Goal: Use online tool/utility: Utilize a website feature to perform a specific function

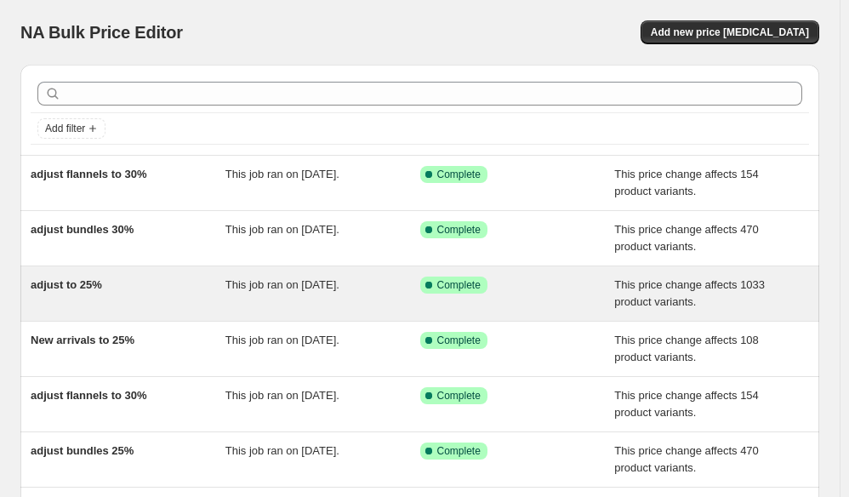
click at [139, 297] on div "adjust to 25%" at bounding box center [128, 293] width 195 height 34
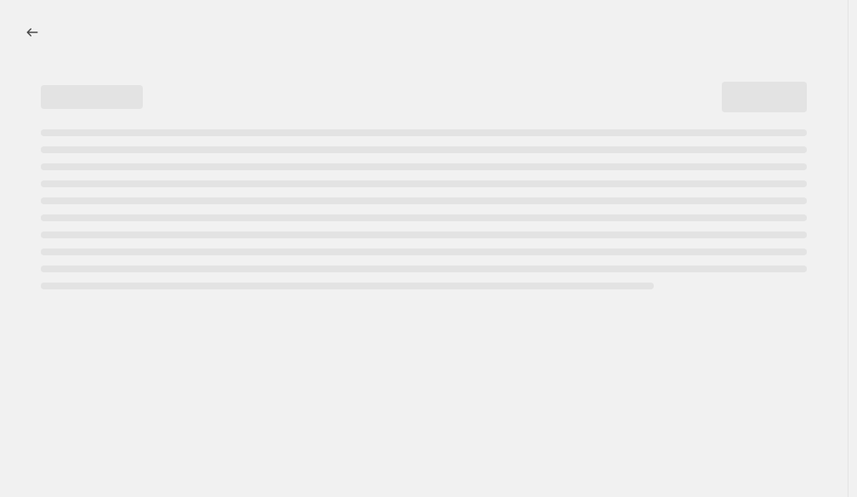
select select "pcap"
select select "no_change"
select select "collection"
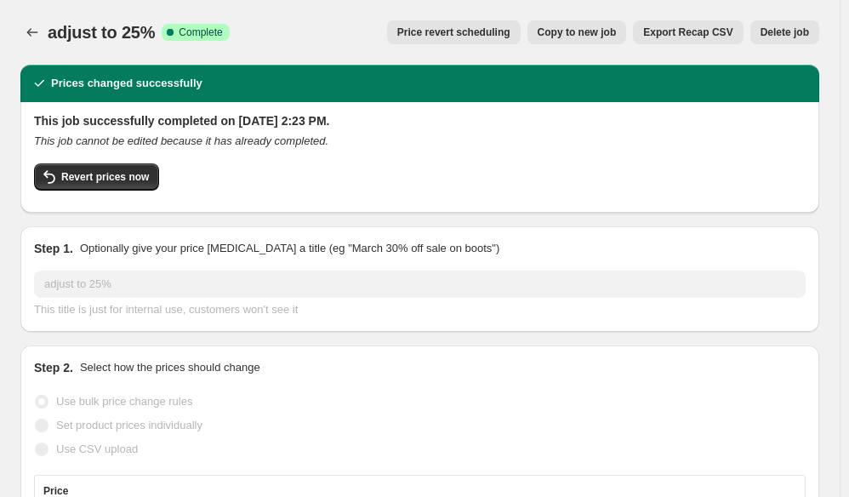
click at [600, 34] on span "Copy to new job" at bounding box center [576, 33] width 79 height 14
select select "pcap"
select select "no_change"
select select "collection"
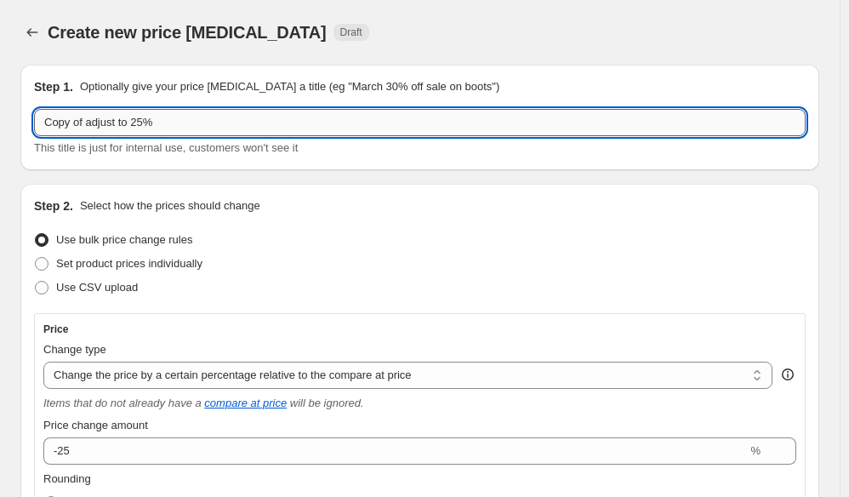
click at [89, 123] on input "Copy of adjust to 25%" at bounding box center [419, 122] width 771 height 27
type input "adjust to 25%"
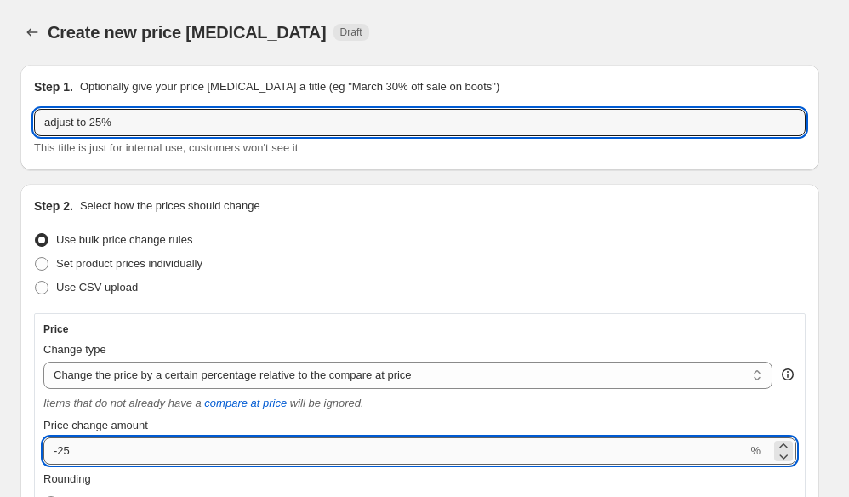
click at [128, 455] on input "-25" at bounding box center [394, 450] width 703 height 27
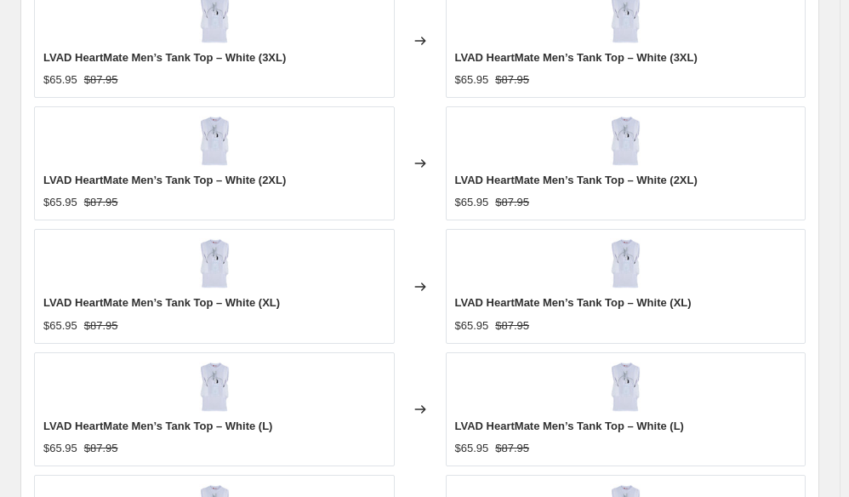
scroll to position [1551, 0]
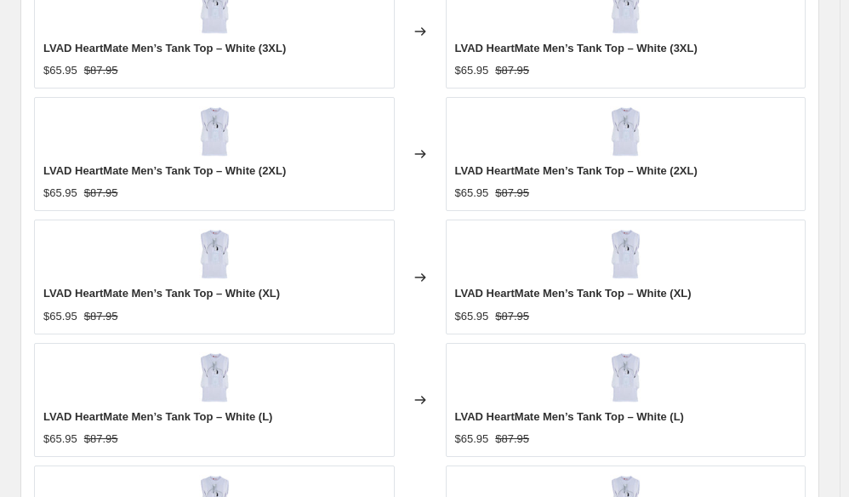
type input "-20"
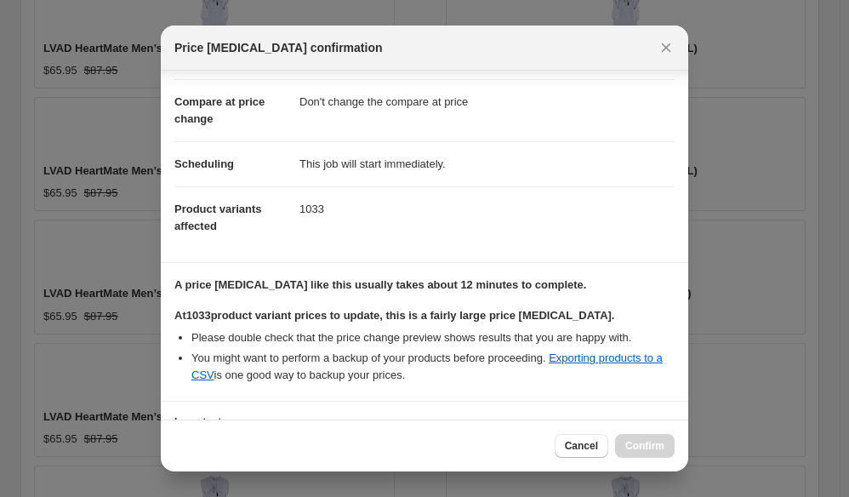
scroll to position [225, 0]
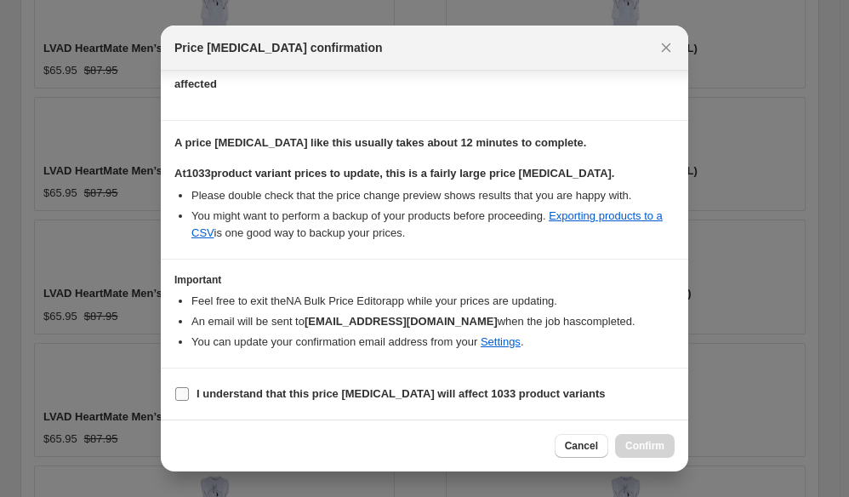
click at [276, 389] on b "I understand that this price [MEDICAL_DATA] will affect 1033 product variants" at bounding box center [400, 393] width 409 height 13
click at [189, 389] on input "I understand that this price [MEDICAL_DATA] will affect 1033 product variants" at bounding box center [182, 394] width 14 height 14
checkbox input "true"
click at [644, 444] on span "Confirm" at bounding box center [644, 446] width 39 height 14
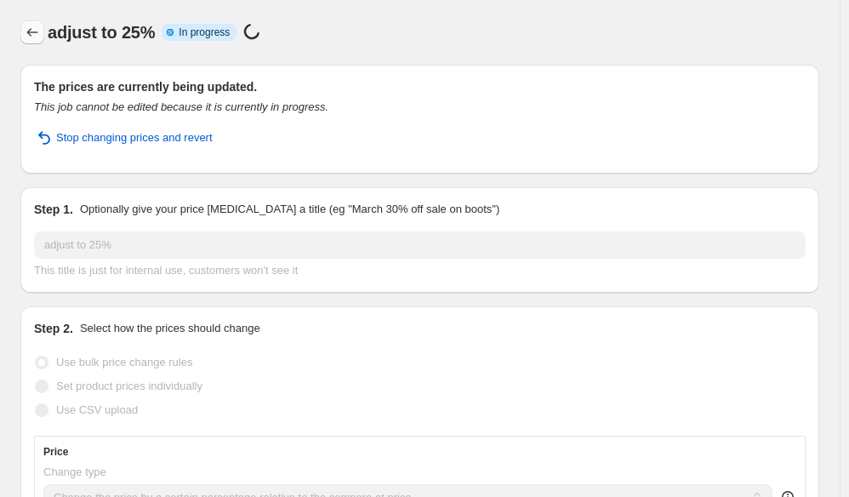
click at [31, 26] on icon "Price change jobs" at bounding box center [32, 32] width 17 height 17
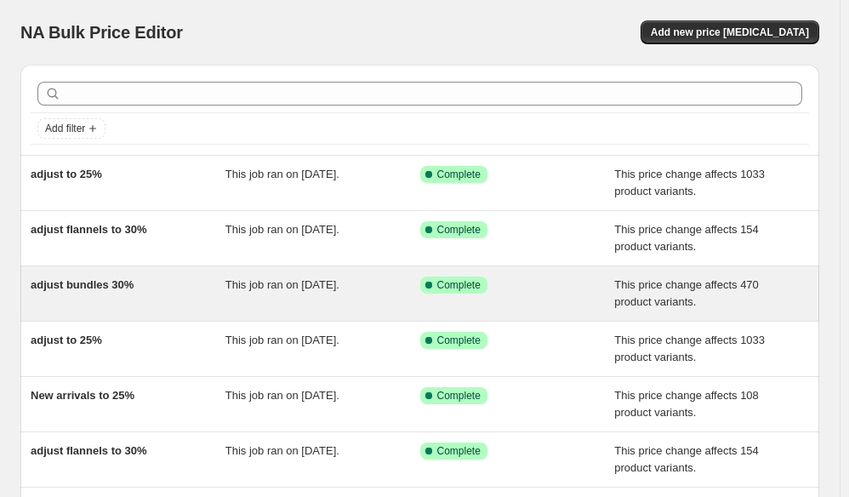
click at [74, 281] on span "adjust bundles 30%" at bounding box center [82, 284] width 103 height 13
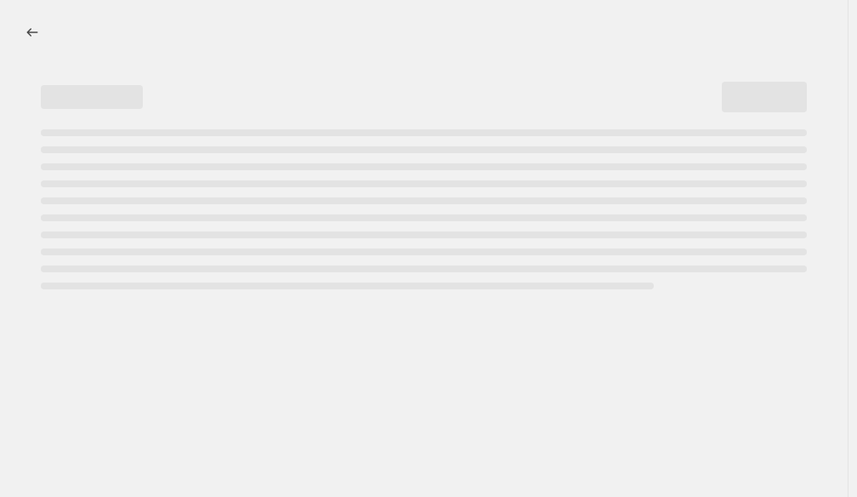
select select "pcap"
select select "no_change"
select select "collection"
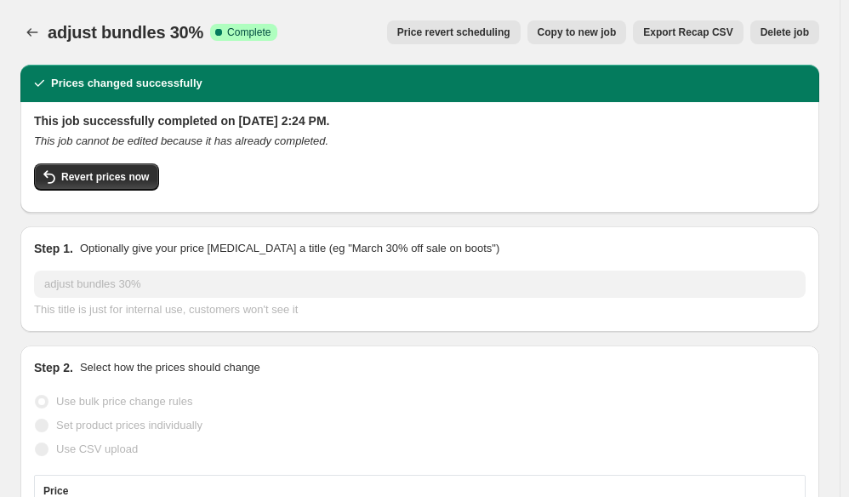
click at [600, 32] on span "Copy to new job" at bounding box center [576, 33] width 79 height 14
select select "pcap"
select select "no_change"
select select "collection"
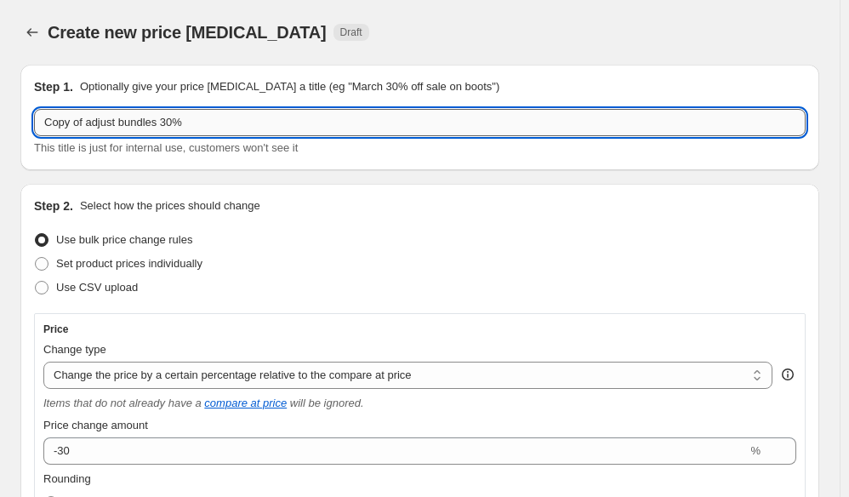
click at [171, 118] on input "Copy of adjust bundles 30%" at bounding box center [419, 122] width 771 height 27
type input "adjust bundles 25%"
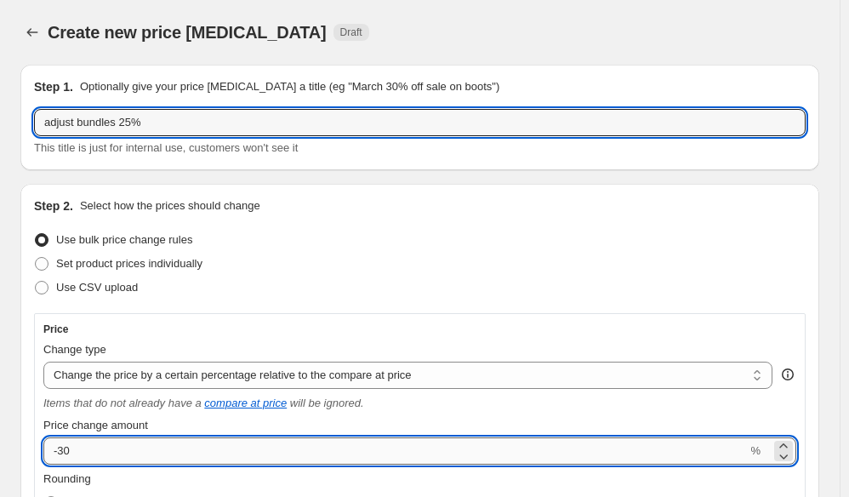
click at [123, 452] on input "-30" at bounding box center [394, 450] width 703 height 27
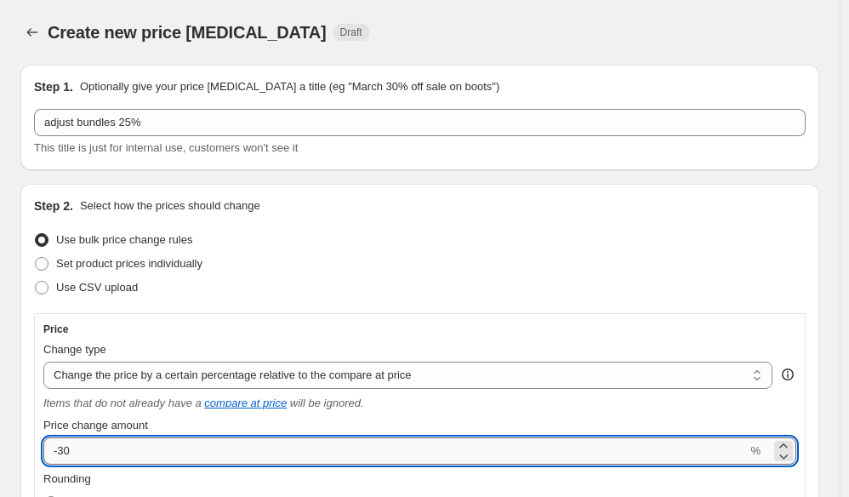
type input "-3"
type input "-25"
click at [356, 243] on div "Use bulk price change rules" at bounding box center [419, 240] width 771 height 24
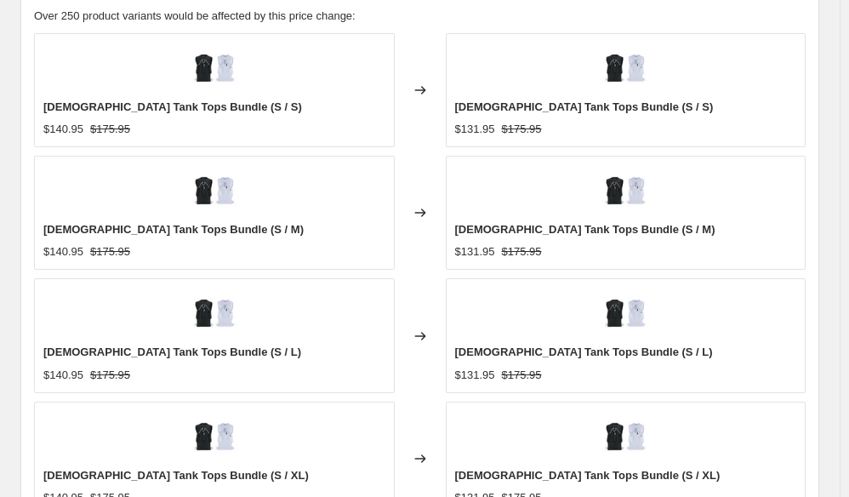
scroll to position [1551, 0]
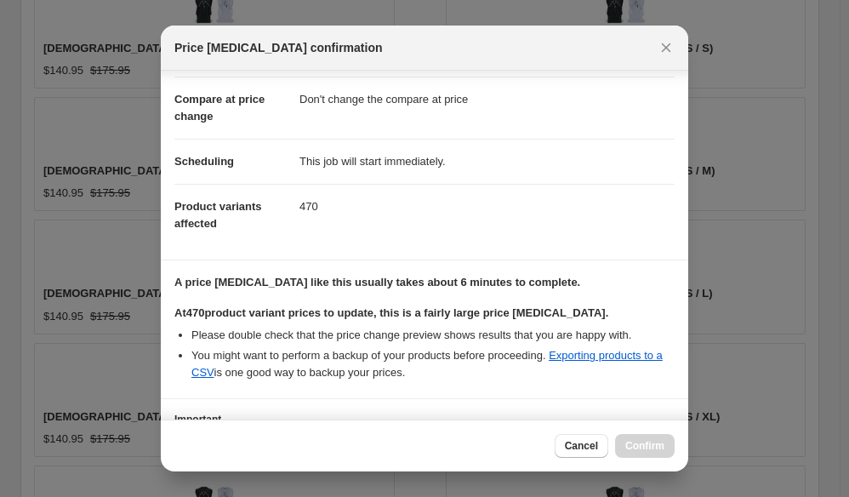
scroll to position [225, 0]
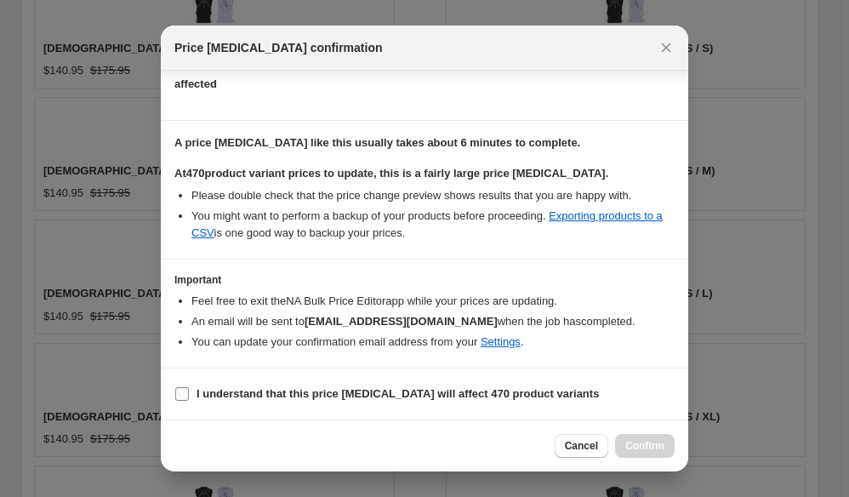
click at [364, 396] on b "I understand that this price [MEDICAL_DATA] will affect 470 product variants" at bounding box center [397, 393] width 402 height 13
click at [189, 396] on input "I understand that this price [MEDICAL_DATA] will affect 470 product variants" at bounding box center [182, 394] width 14 height 14
checkbox input "true"
click at [645, 439] on button "Confirm" at bounding box center [645, 446] width 60 height 24
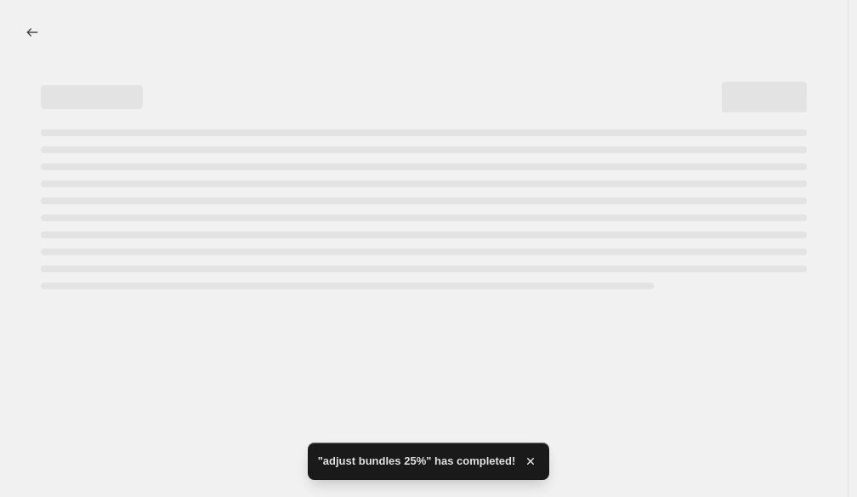
select select "pcap"
select select "no_change"
select select "collection"
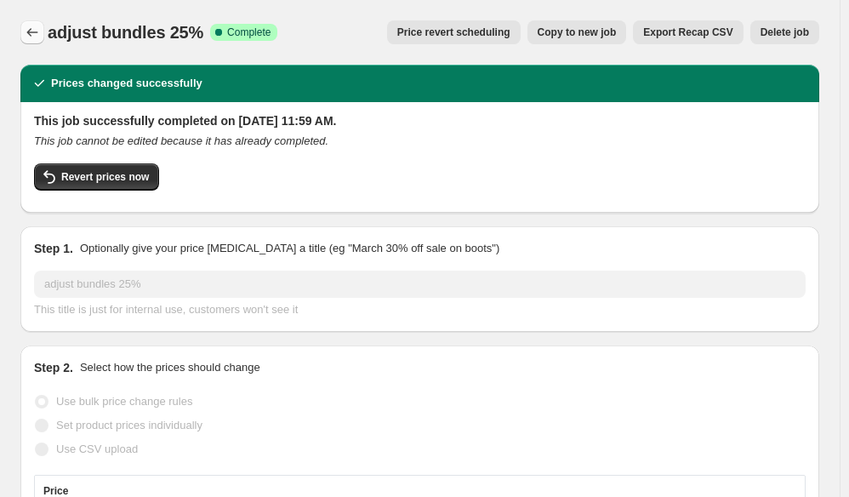
click at [29, 24] on button "Price change jobs" at bounding box center [32, 32] width 24 height 24
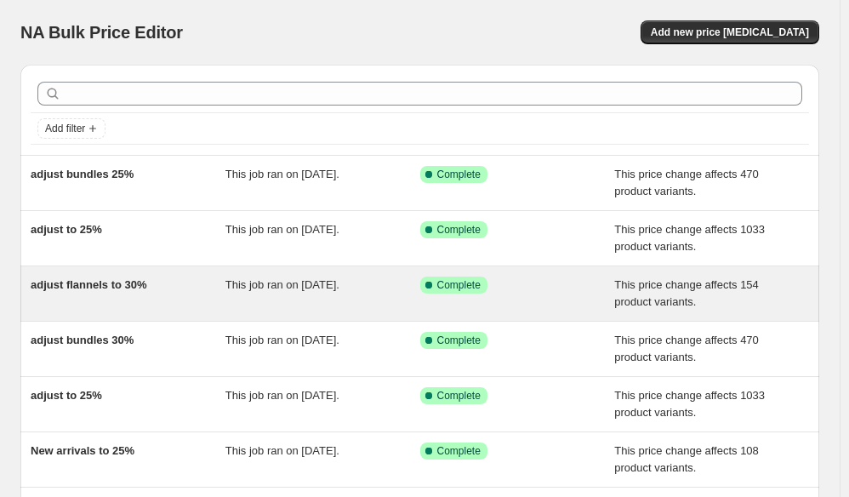
click at [72, 281] on span "adjust flannels to 30%" at bounding box center [89, 284] width 117 height 13
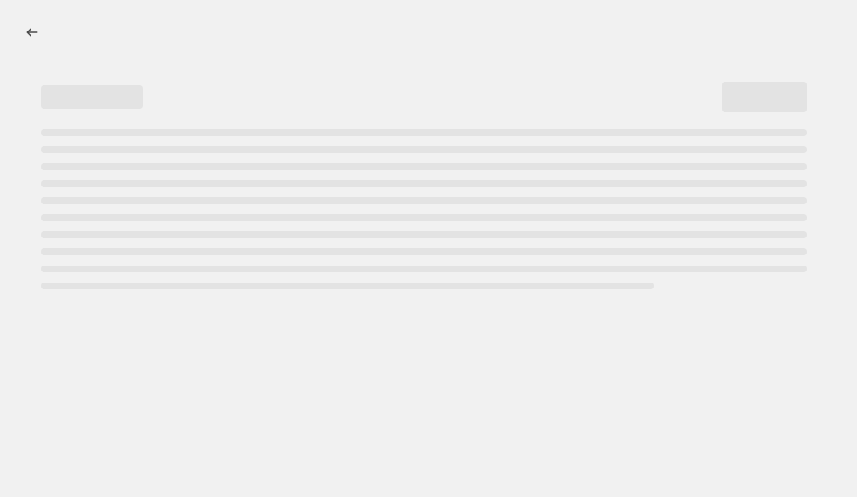
select select "pcap"
select select "no_change"
select select "collection"
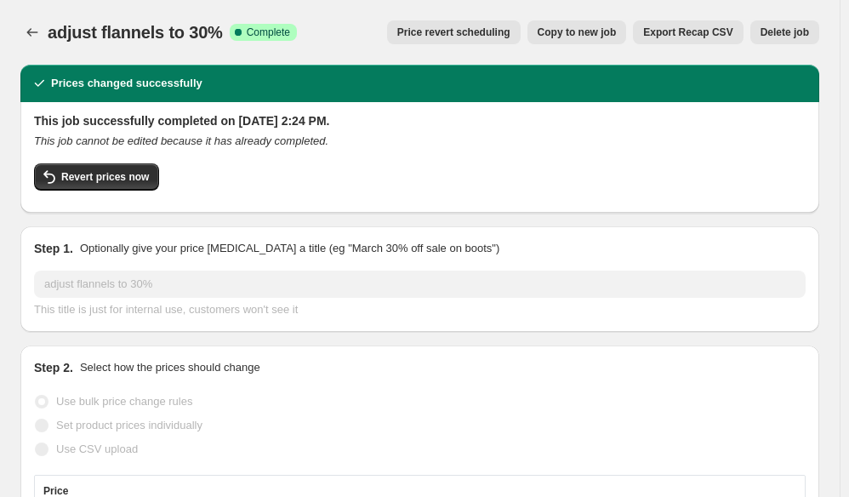
click at [590, 31] on span "Copy to new job" at bounding box center [576, 33] width 79 height 14
select select "pcap"
select select "no_change"
select select "collection"
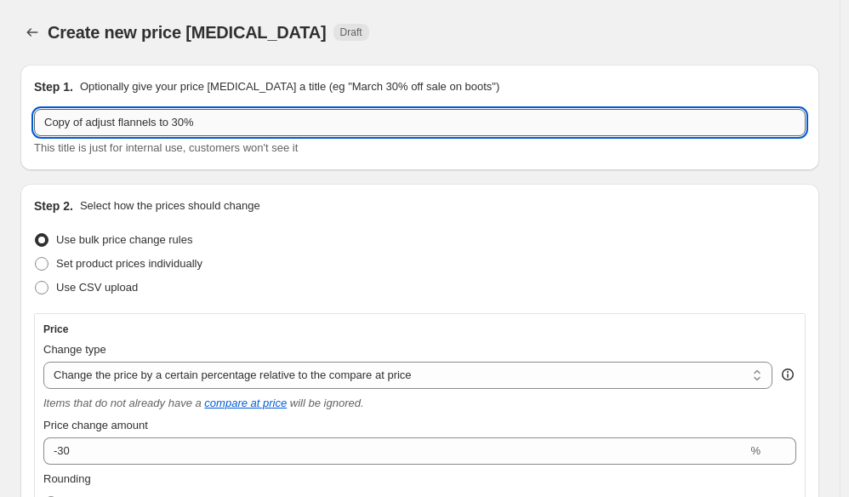
click at [85, 122] on input "Copy of adjust flannels to 30%" at bounding box center [419, 122] width 771 height 27
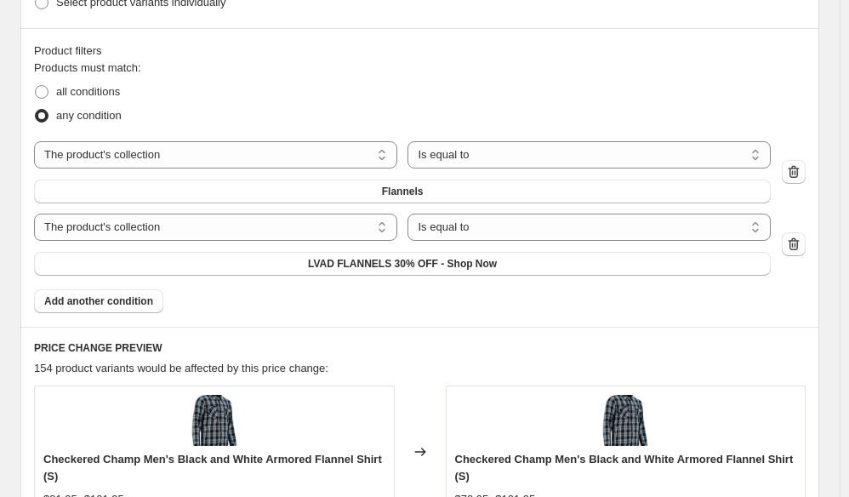
scroll to position [1651, 0]
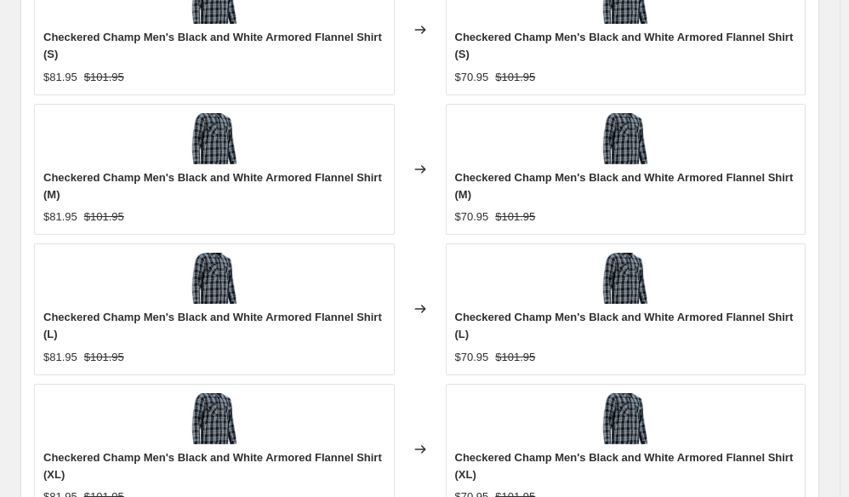
type input "adjust flannels to 30%"
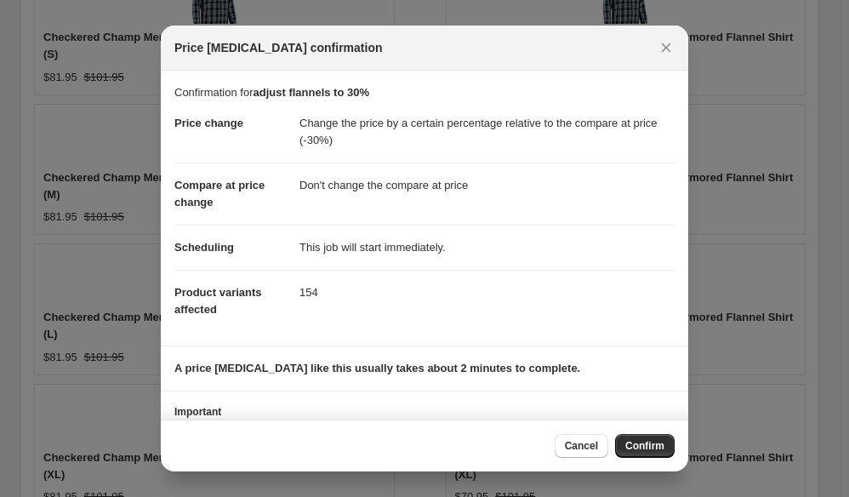
scroll to position [79, 0]
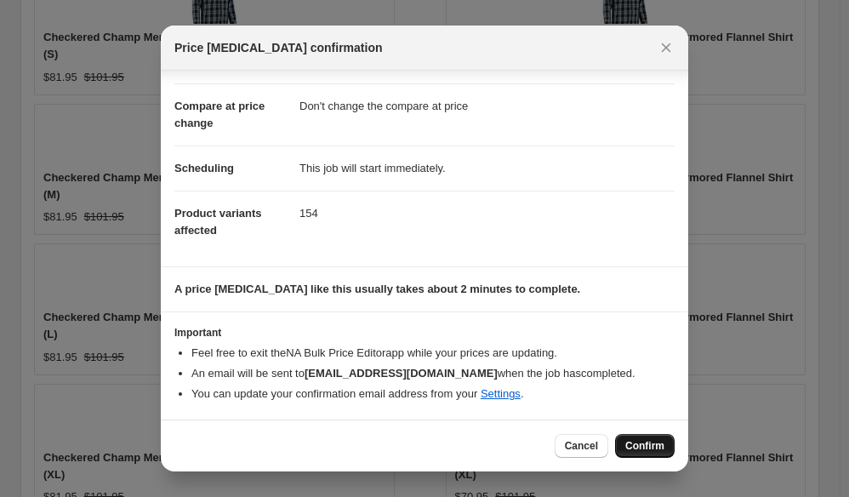
click at [637, 450] on span "Confirm" at bounding box center [644, 446] width 39 height 14
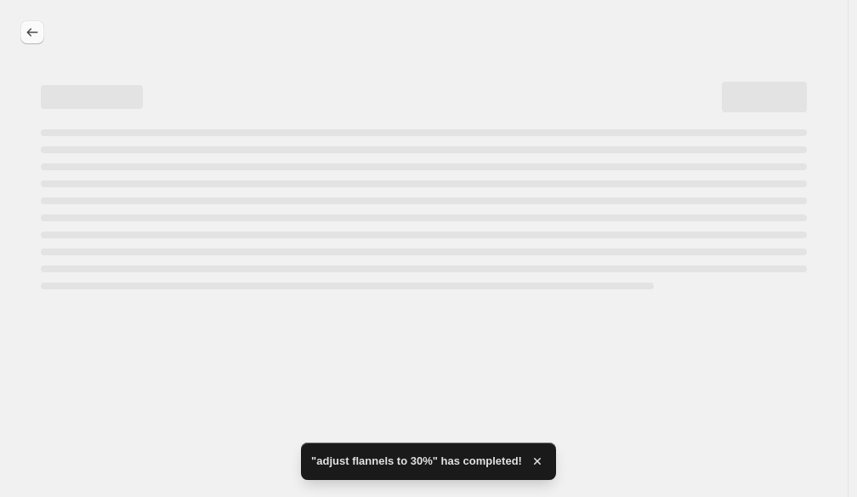
select select "pcap"
select select "no_change"
select select "collection"
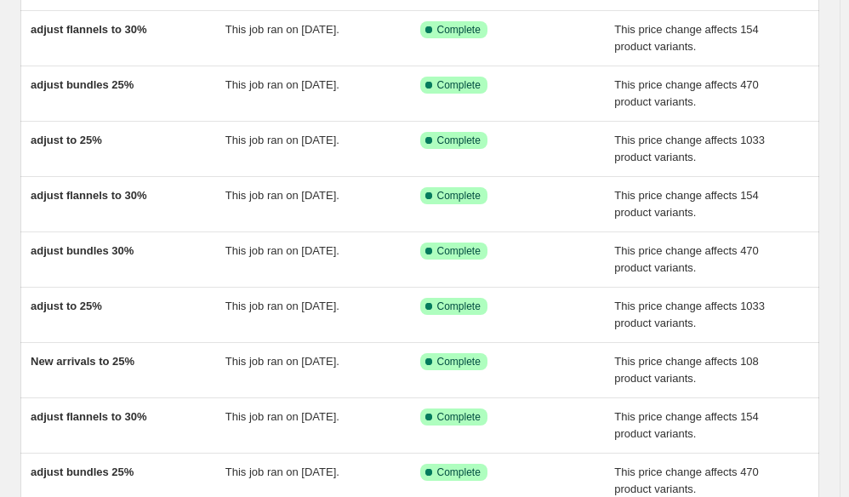
scroll to position [183, 0]
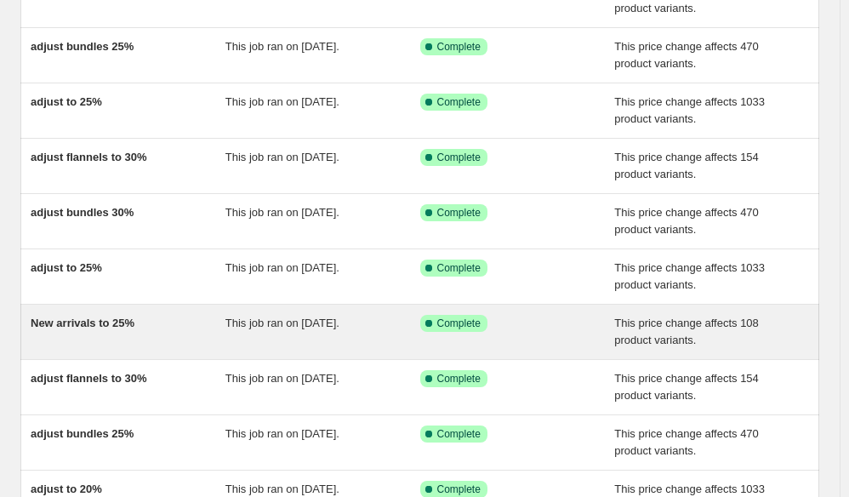
click at [196, 338] on div "New arrivals to 25%" at bounding box center [128, 332] width 195 height 34
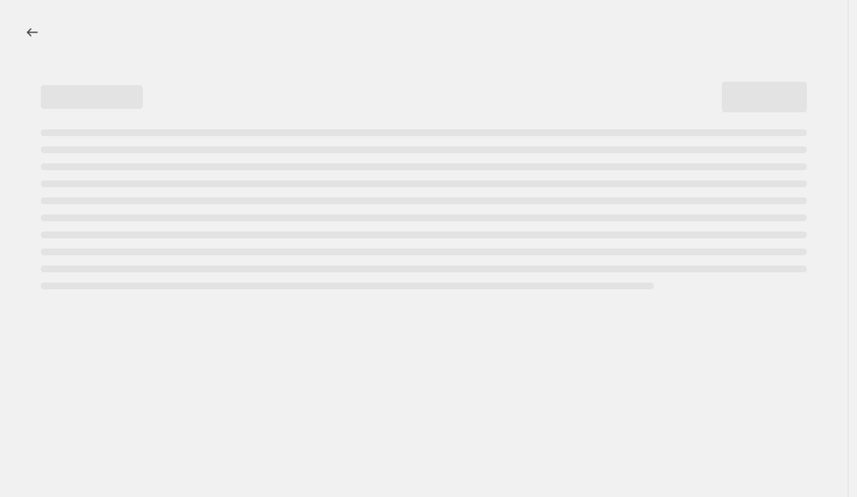
select select "pcap"
select select "no_change"
select select "collection"
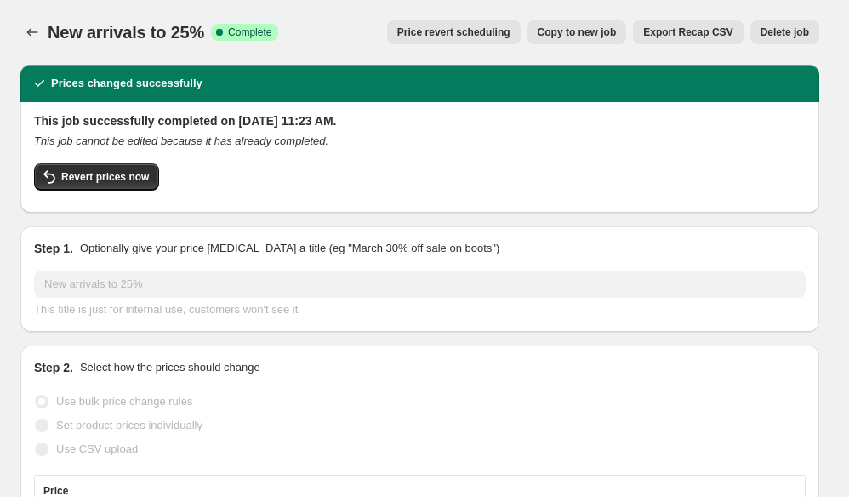
click at [601, 25] on button "Copy to new job" at bounding box center [576, 32] width 99 height 24
select select "pcap"
select select "no_change"
select select "collection"
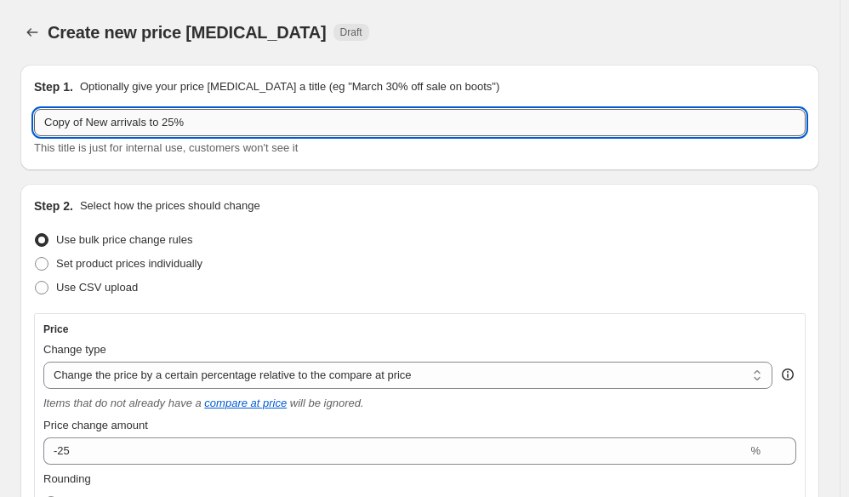
click at [85, 122] on input "Copy of New arrivals to 25%" at bounding box center [419, 122] width 771 height 27
type input "New arrivals to 25%"
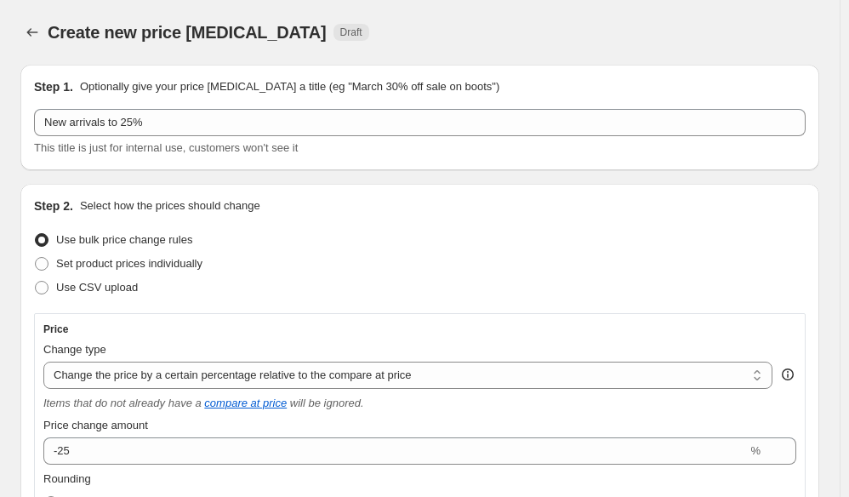
click at [805, 198] on div "Step 2. Select how the prices should change" at bounding box center [419, 205] width 771 height 17
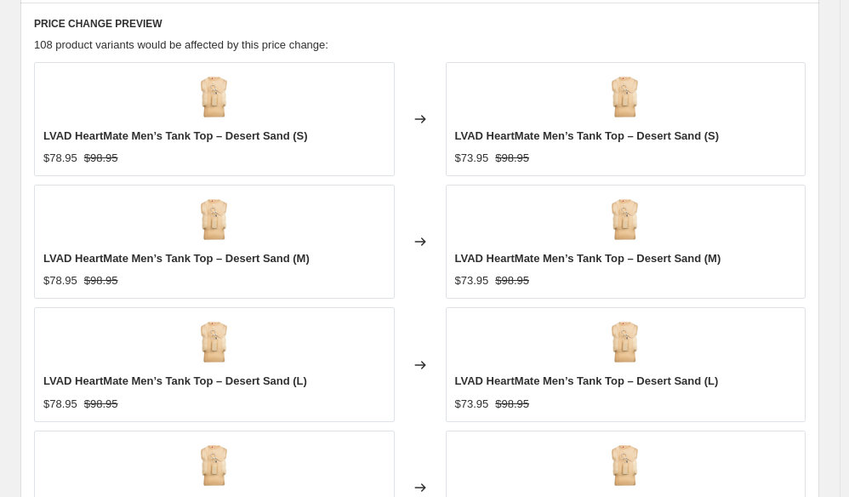
scroll to position [1551, 0]
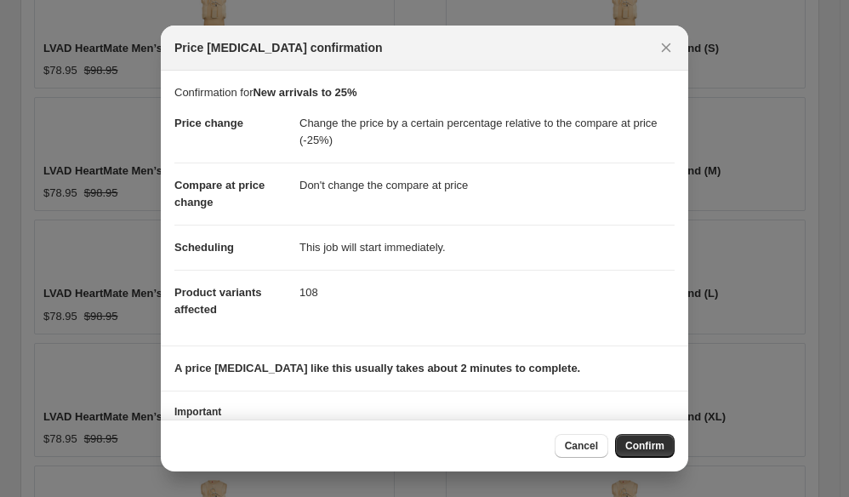
scroll to position [79, 0]
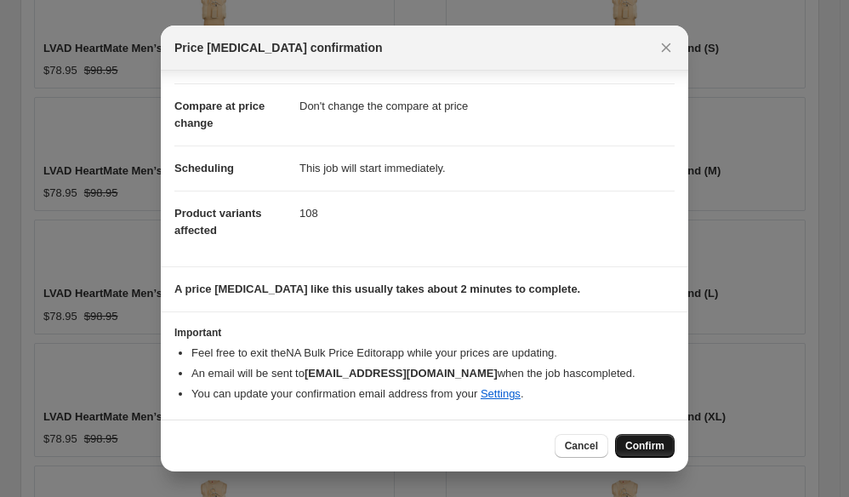
click at [651, 446] on span "Confirm" at bounding box center [644, 446] width 39 height 14
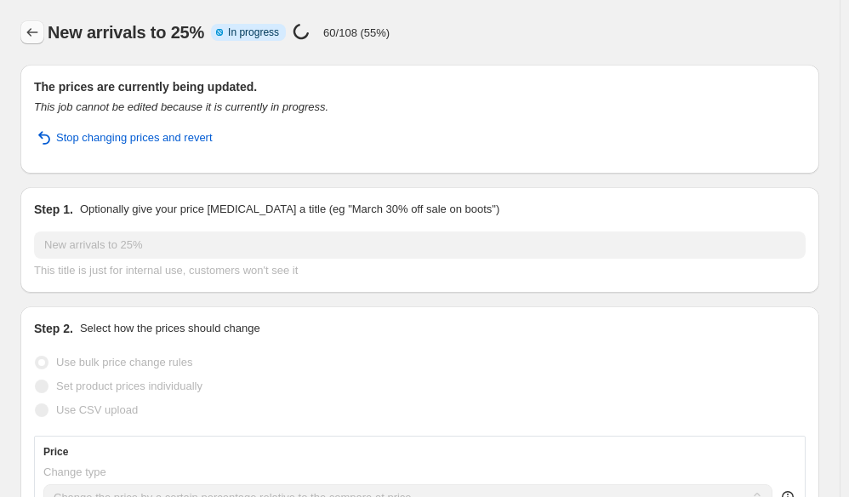
click at [39, 33] on icon "Price change jobs" at bounding box center [32, 32] width 17 height 17
